Goal: Information Seeking & Learning: Learn about a topic

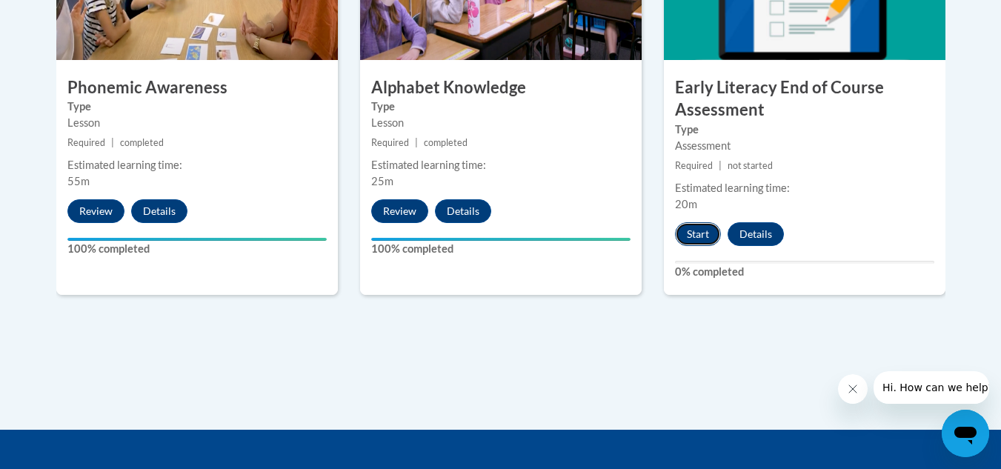
click at [697, 235] on button "Start" at bounding box center [698, 234] width 46 height 24
